Goal: Book appointment/travel/reservation

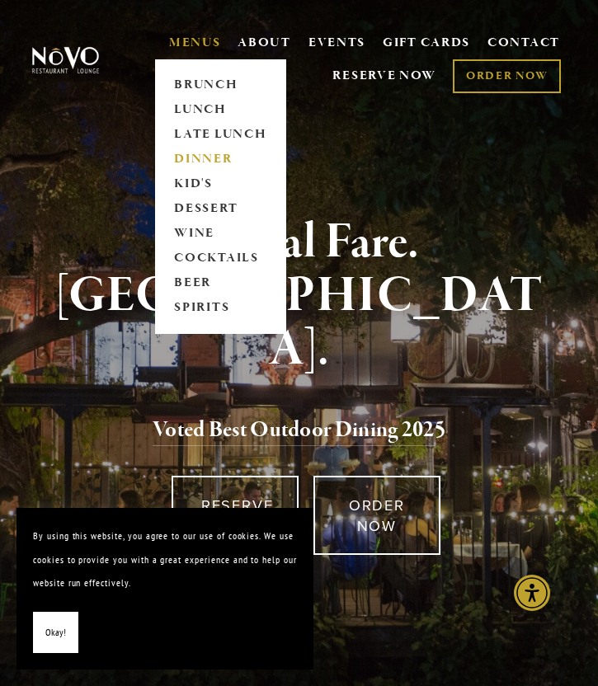
click at [209, 154] on link "DINNER" at bounding box center [220, 159] width 103 height 25
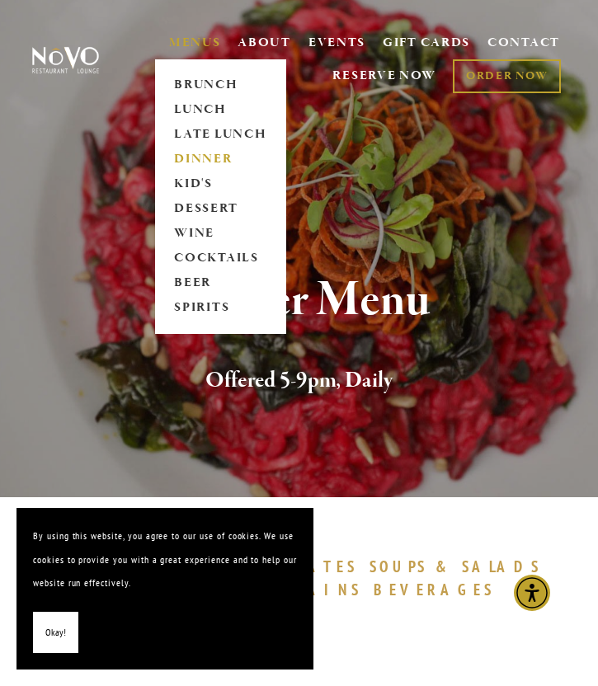
click at [191, 35] on link "MENUS" at bounding box center [195, 43] width 52 height 16
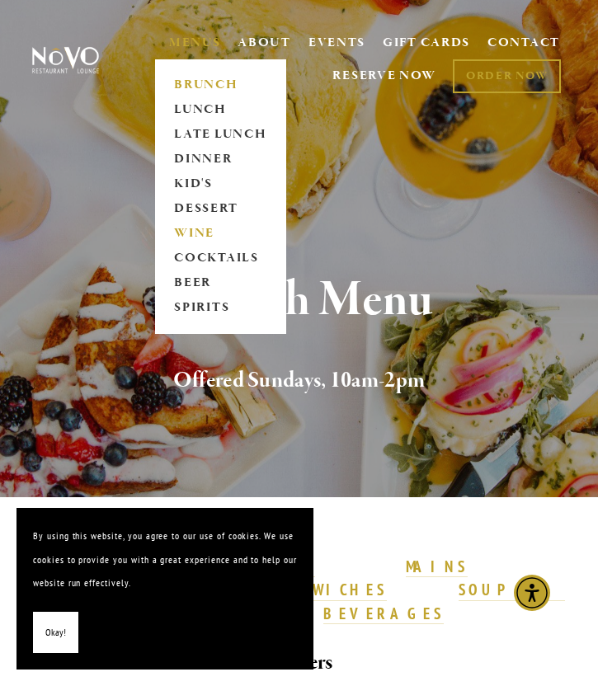
click at [197, 222] on link "WINE" at bounding box center [220, 233] width 103 height 25
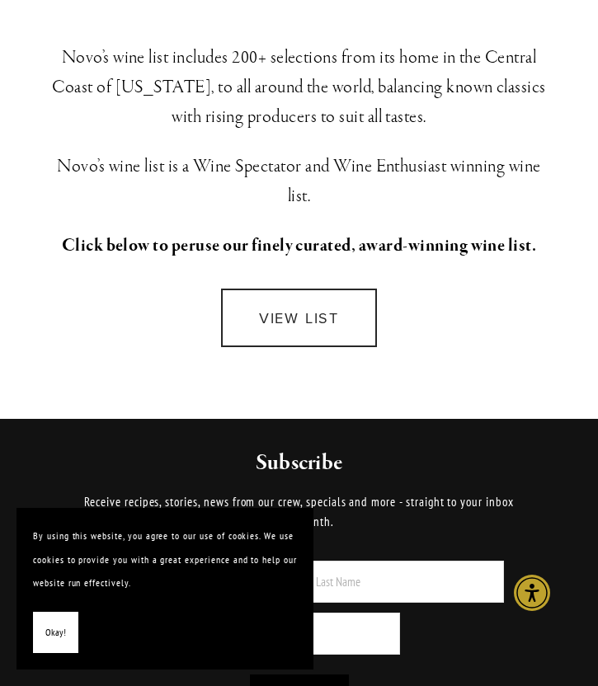
scroll to position [446, 0]
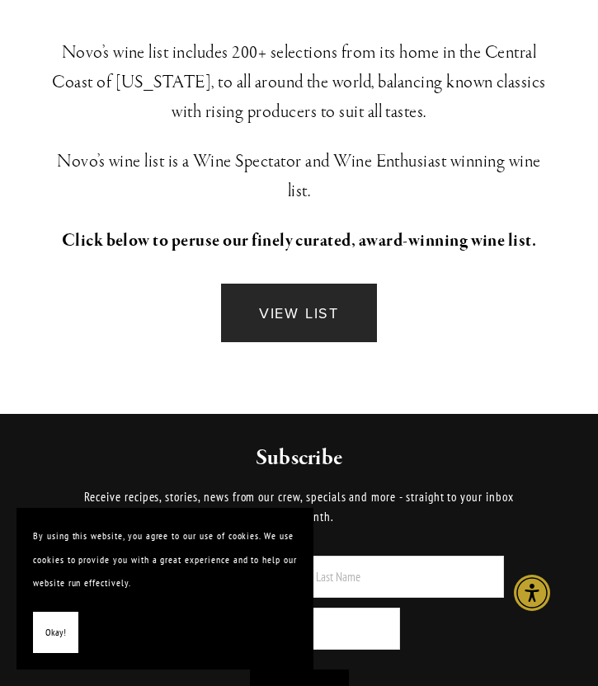
click at [301, 316] on link "VIEW LIST" at bounding box center [299, 313] width 156 height 59
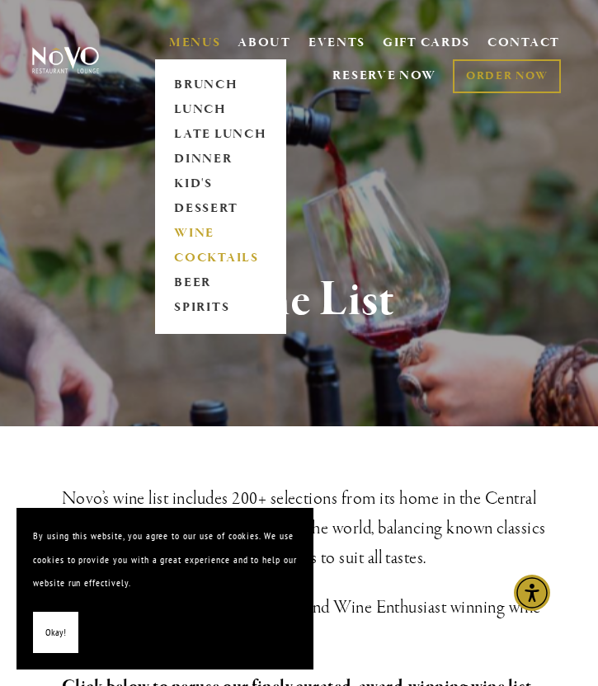
click at [228, 257] on link "COCKTAILS" at bounding box center [220, 258] width 103 height 25
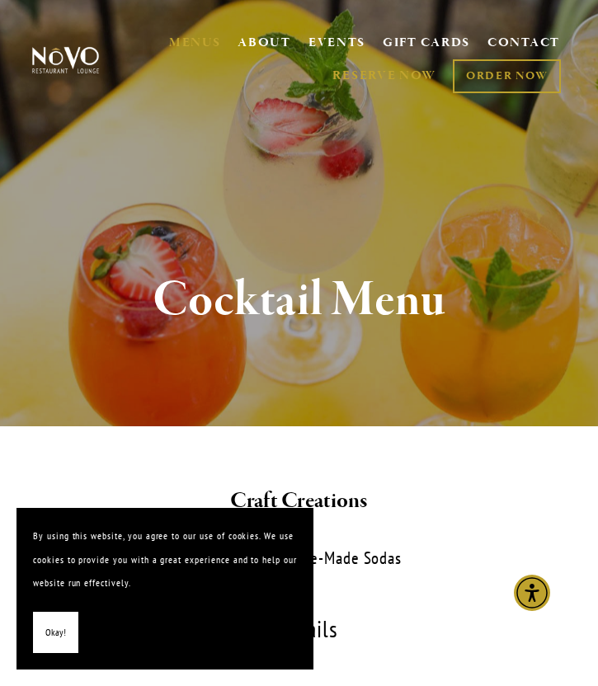
click at [375, 69] on link "RESERVE NOW" at bounding box center [384, 75] width 104 height 31
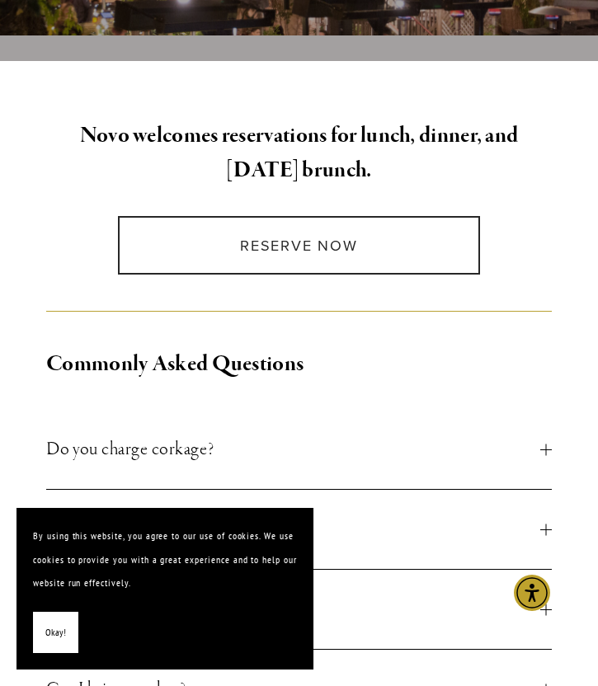
scroll to position [402, 0]
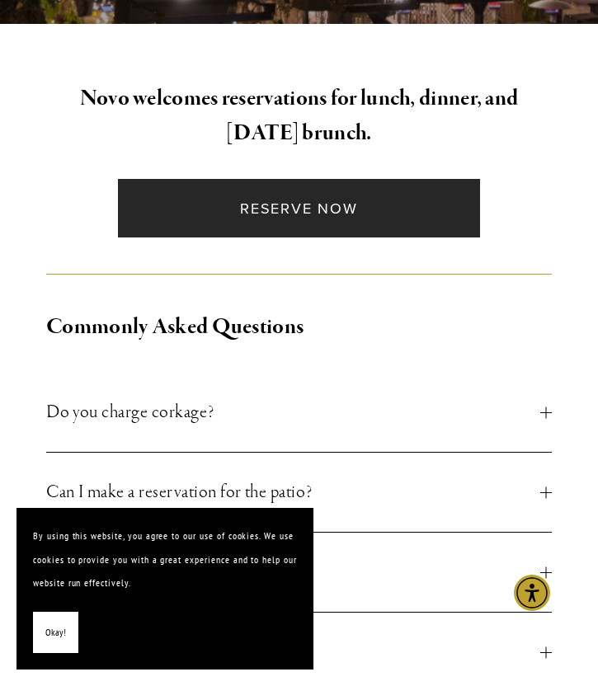
click at [321, 203] on link "Reserve Now" at bounding box center [299, 208] width 363 height 59
